Goal: Task Accomplishment & Management: Manage account settings

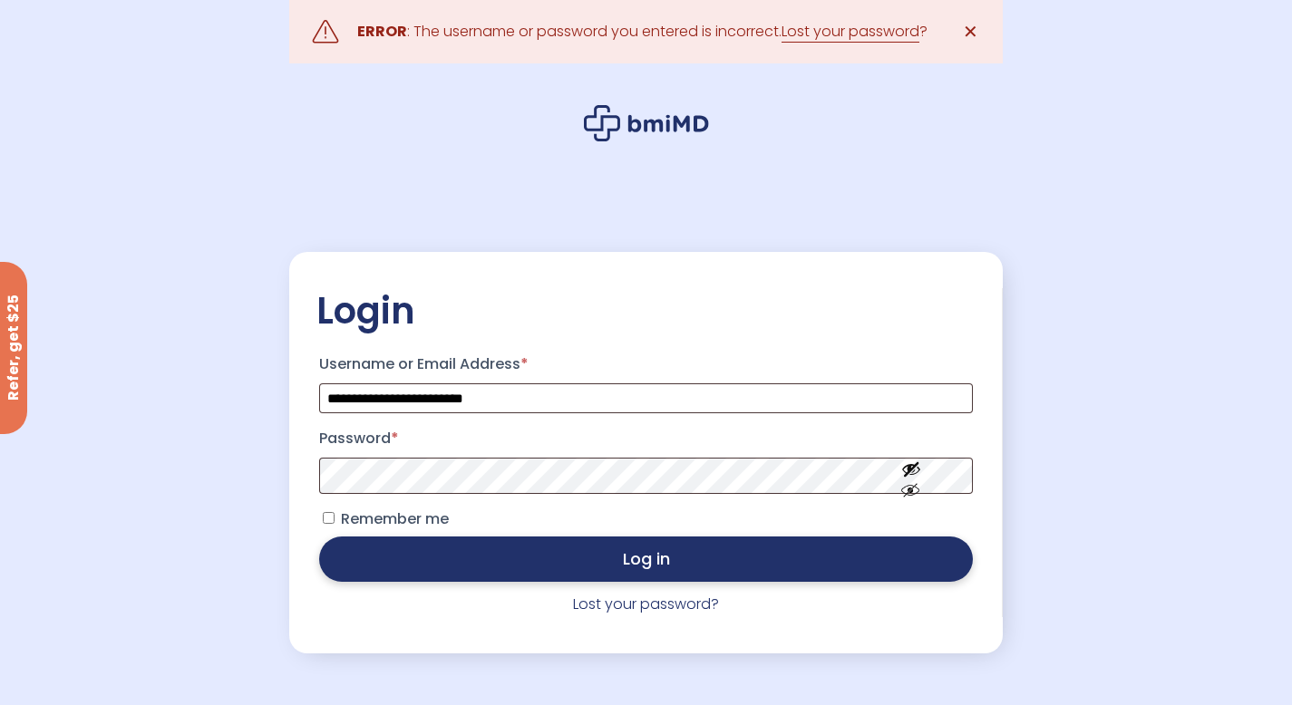
click at [619, 562] on button "Log in" at bounding box center [645, 559] width 653 height 45
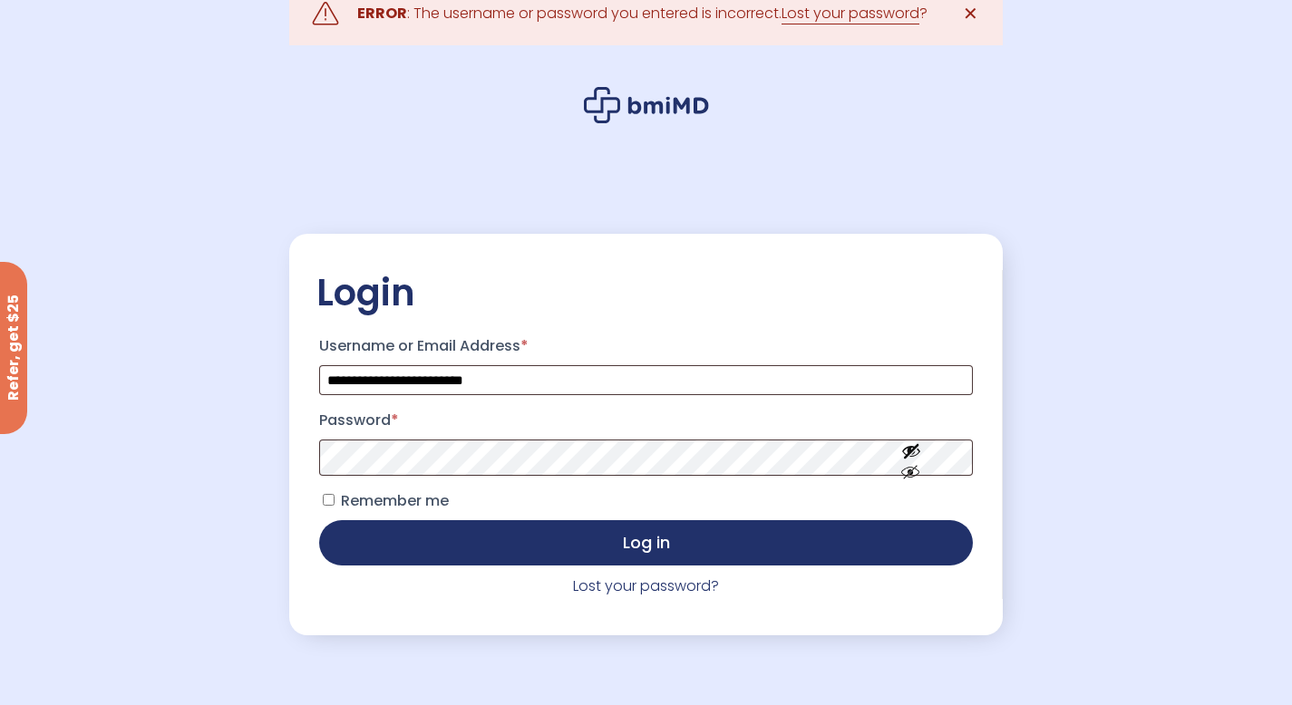
scroll to position [20, 0]
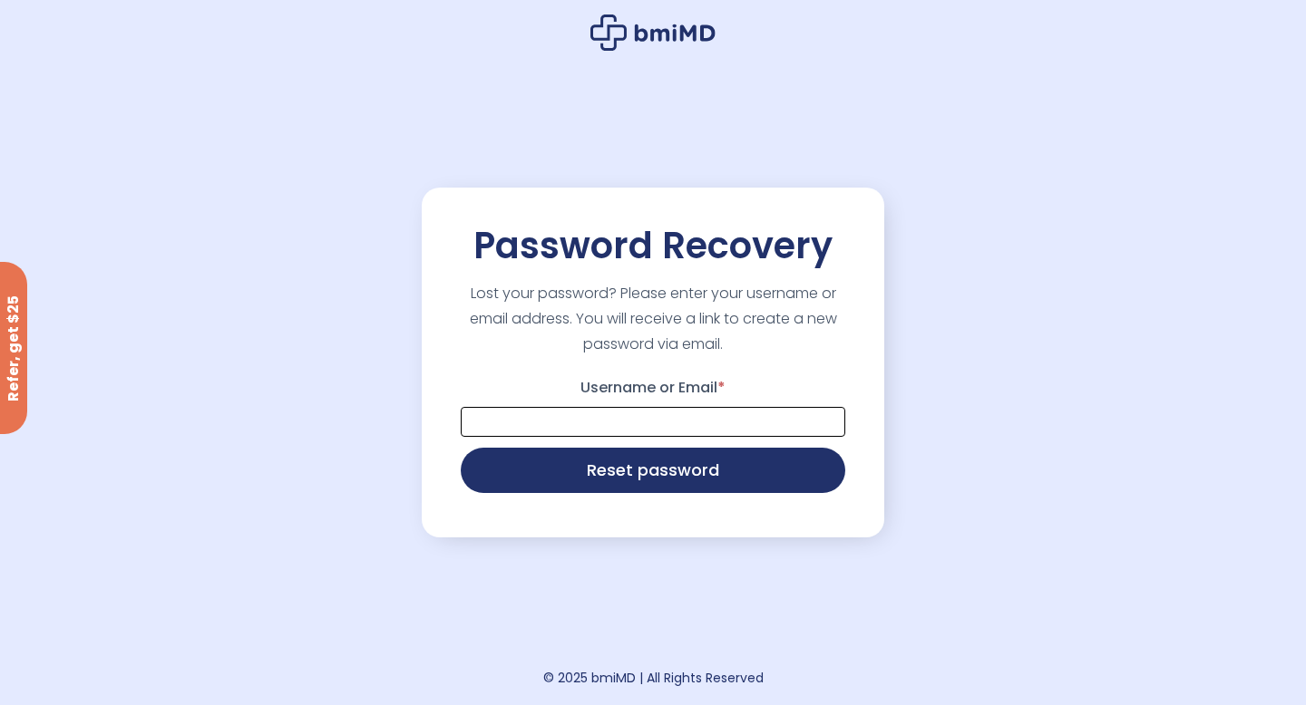
click at [580, 418] on input "Username or Email *" at bounding box center [653, 422] width 384 height 30
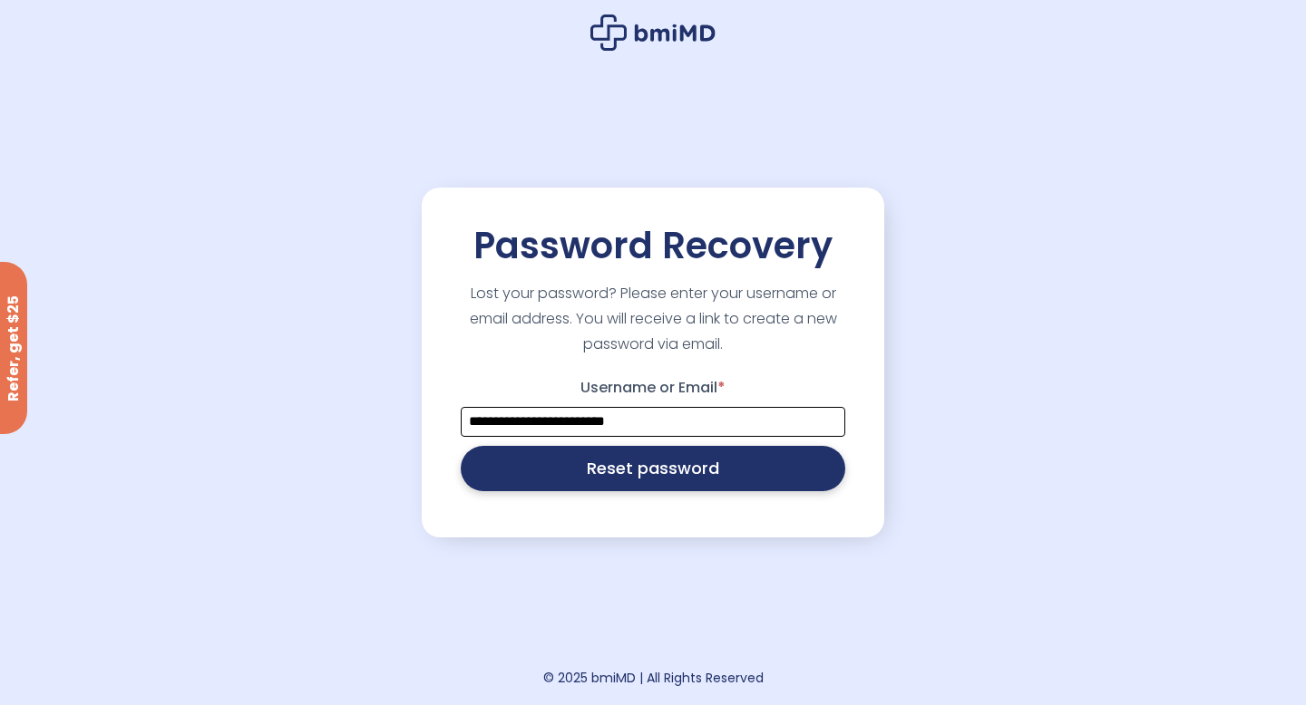
type input "**********"
click at [569, 468] on button "Reset password" at bounding box center [653, 468] width 384 height 45
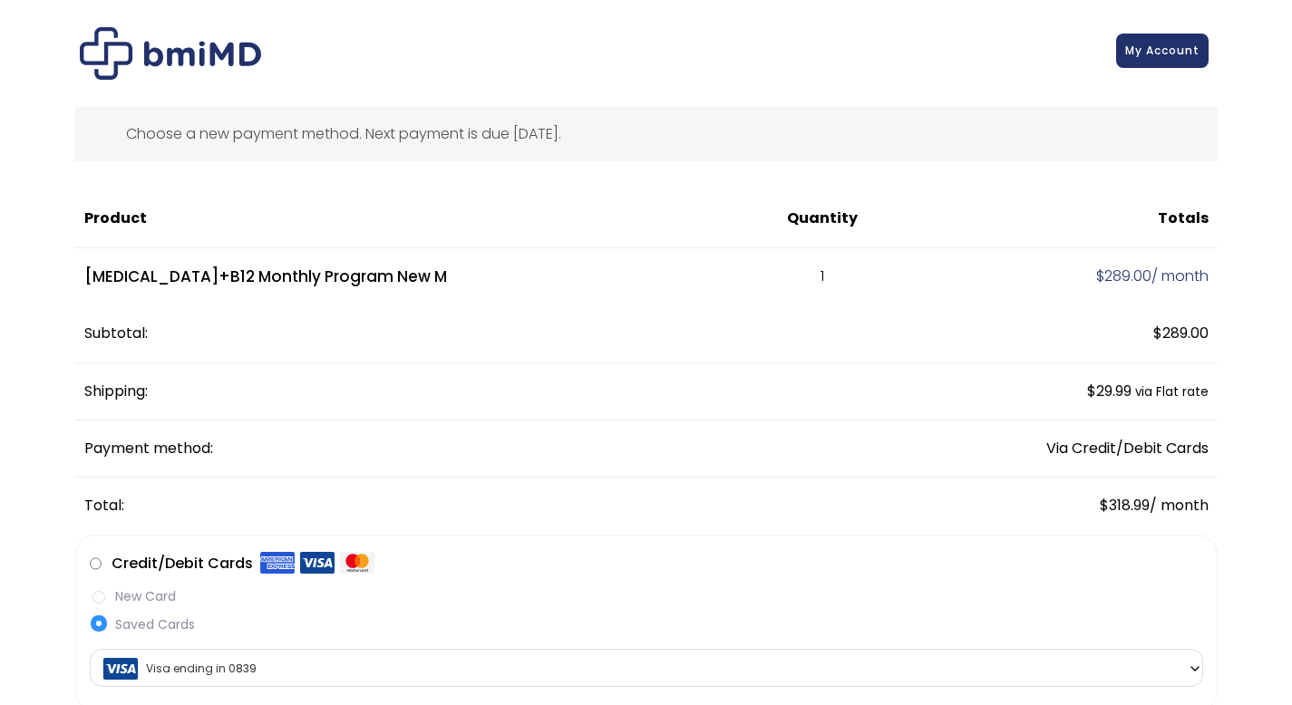
click at [1133, 62] on link "My Account" at bounding box center [1162, 51] width 92 height 34
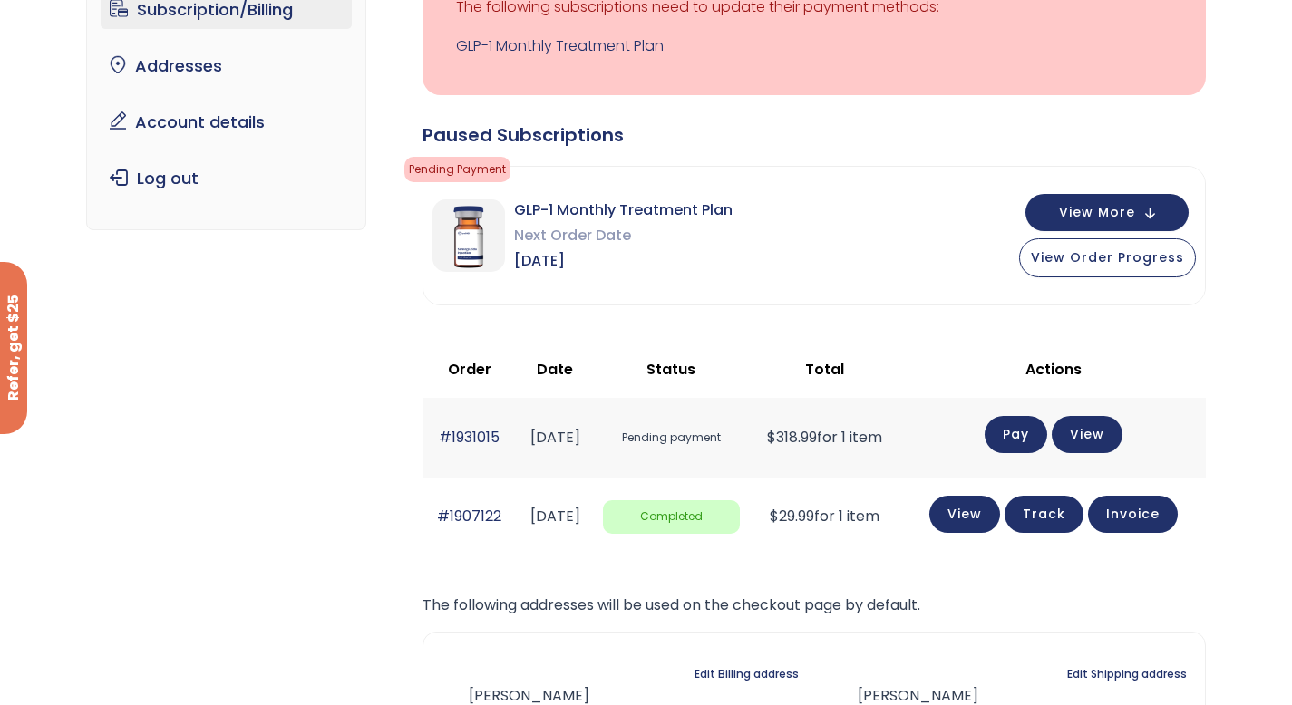
scroll to position [246, 0]
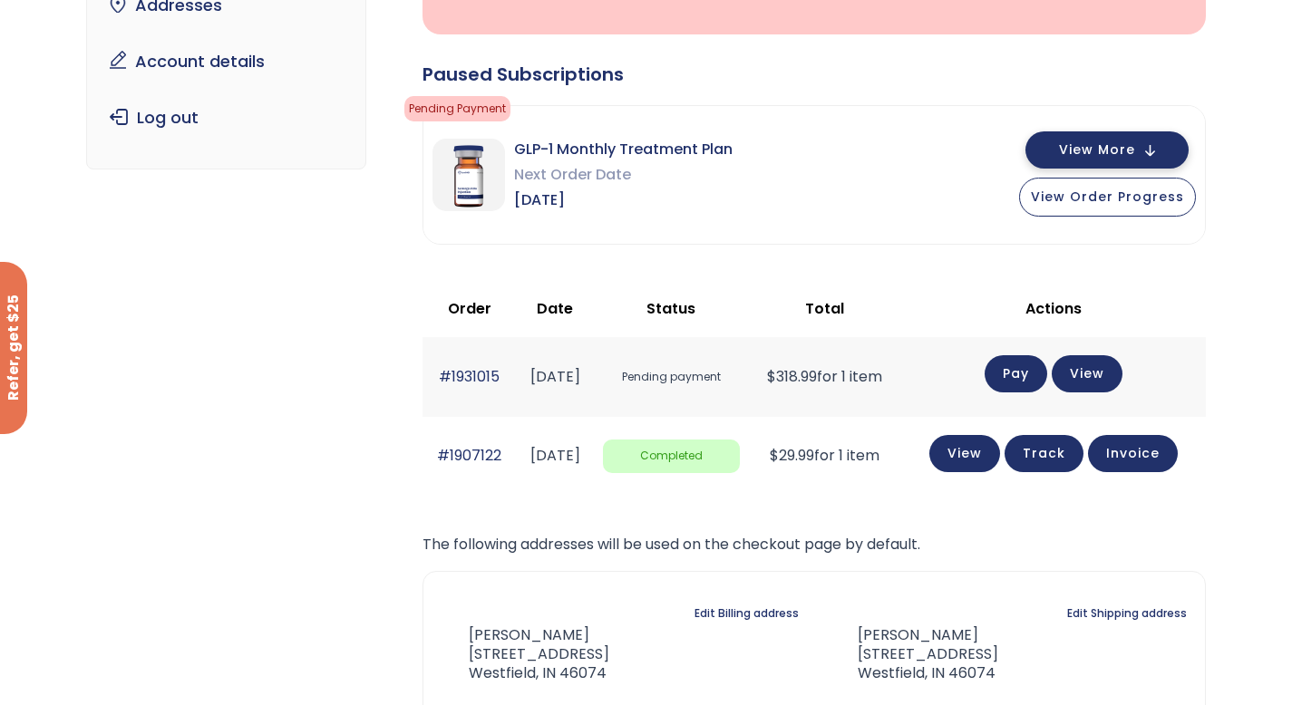
click at [1151, 156] on button "View More" at bounding box center [1107, 149] width 163 height 37
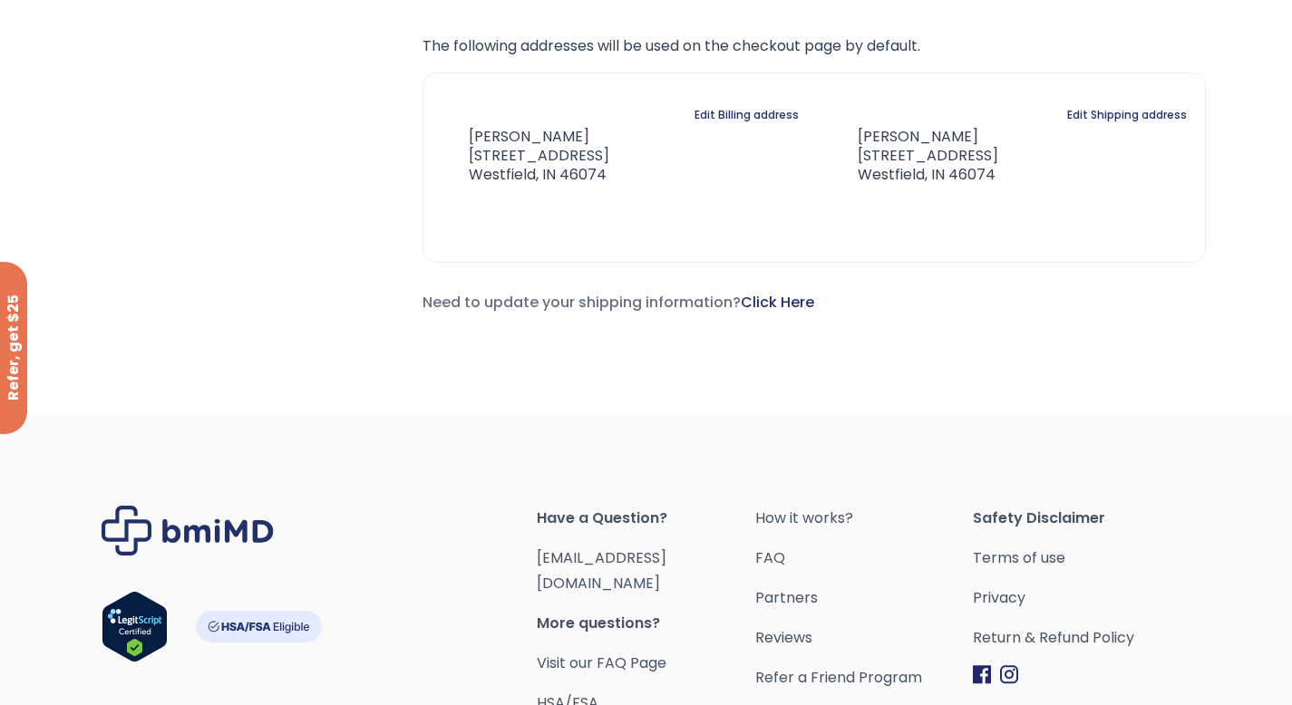
scroll to position [1527, 0]
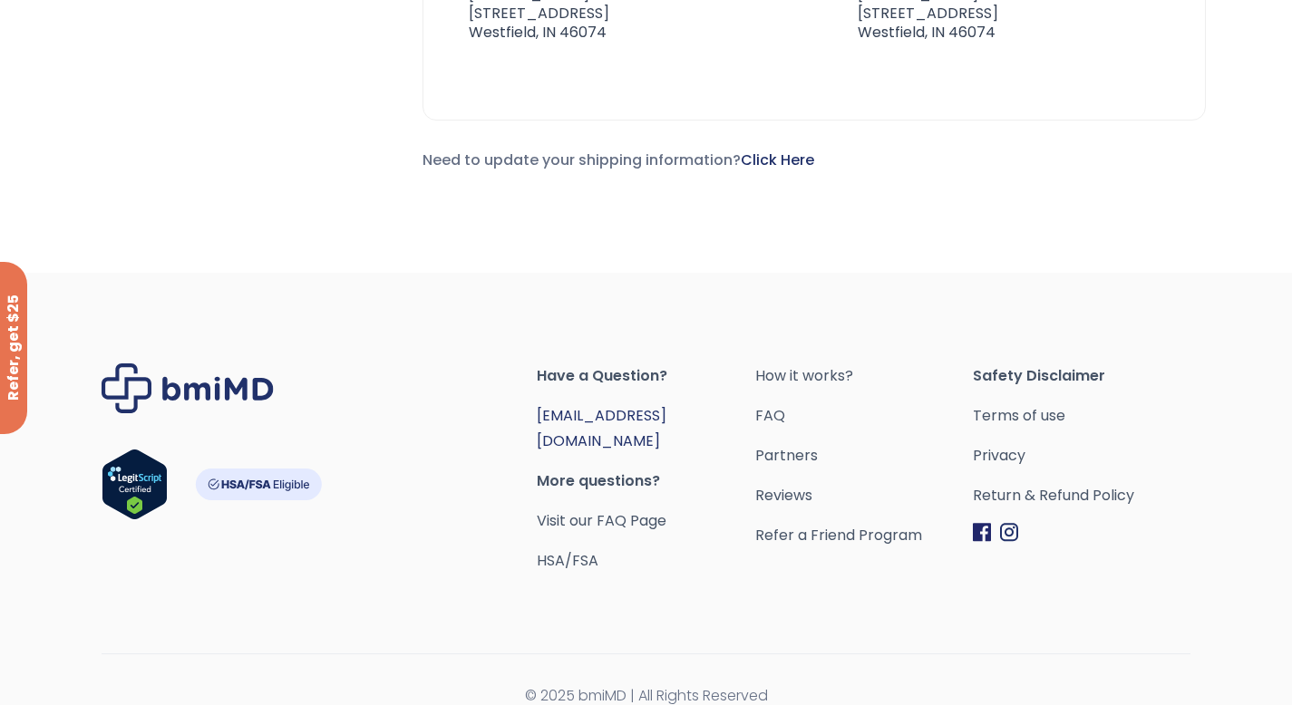
click at [623, 414] on link "[EMAIL_ADDRESS][DOMAIN_NAME]" at bounding box center [602, 428] width 130 height 46
drag, startPoint x: 699, startPoint y: 418, endPoint x: 539, endPoint y: 418, distance: 160.5
click at [539, 418] on span "[EMAIL_ADDRESS][DOMAIN_NAME]" at bounding box center [646, 429] width 218 height 51
copy link "[EMAIL_ADDRESS][DOMAIN_NAME]"
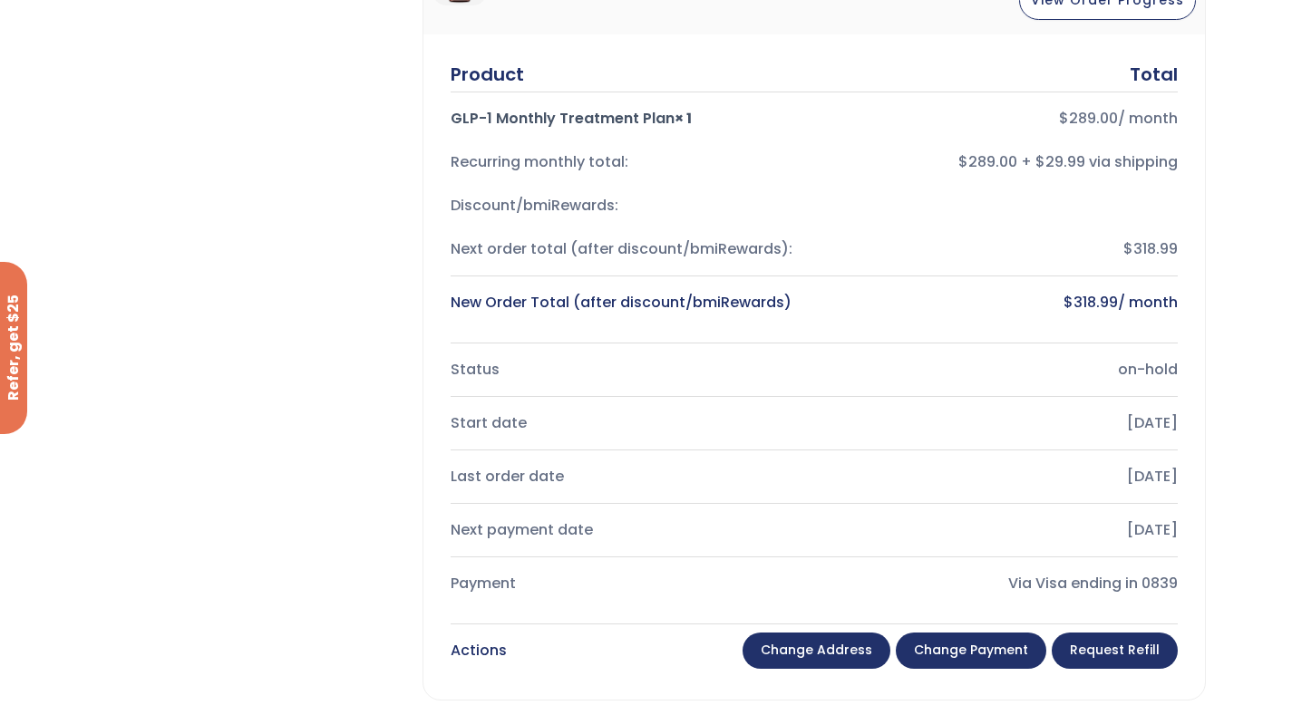
scroll to position [0, 0]
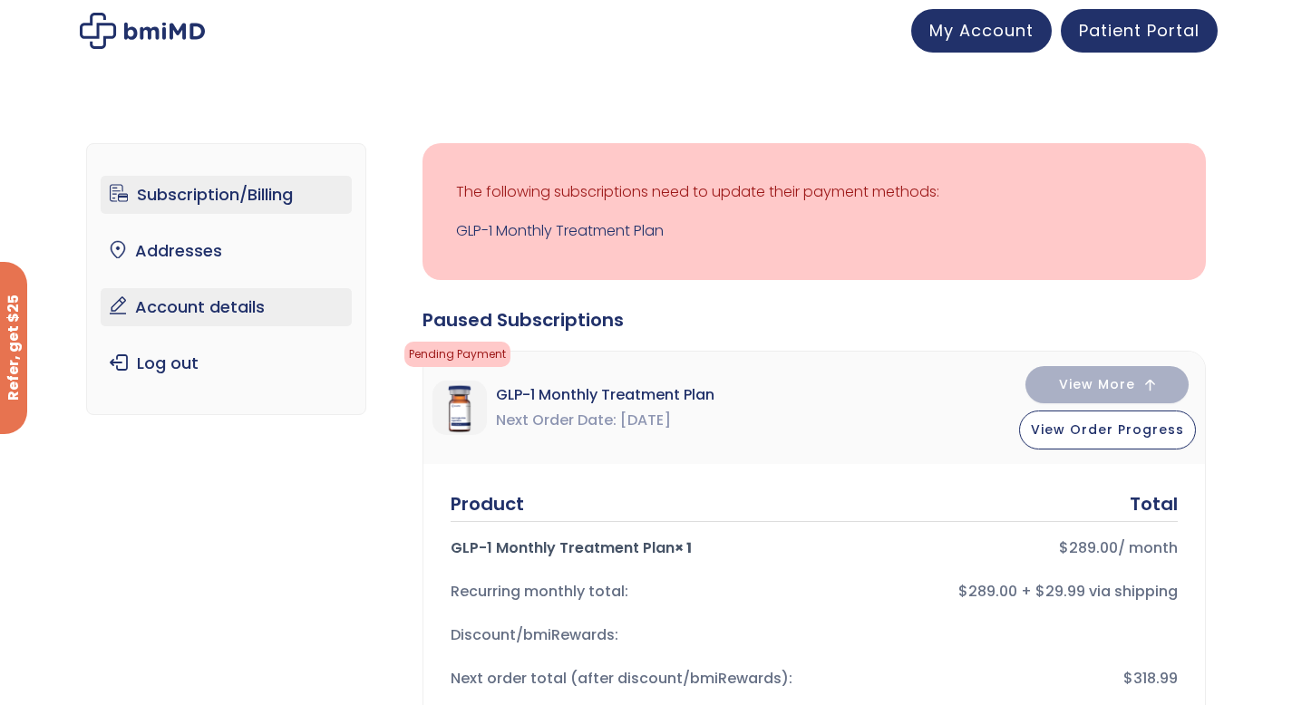
click at [158, 300] on link "Account details" at bounding box center [226, 307] width 251 height 38
